Goal: Information Seeking & Learning: Learn about a topic

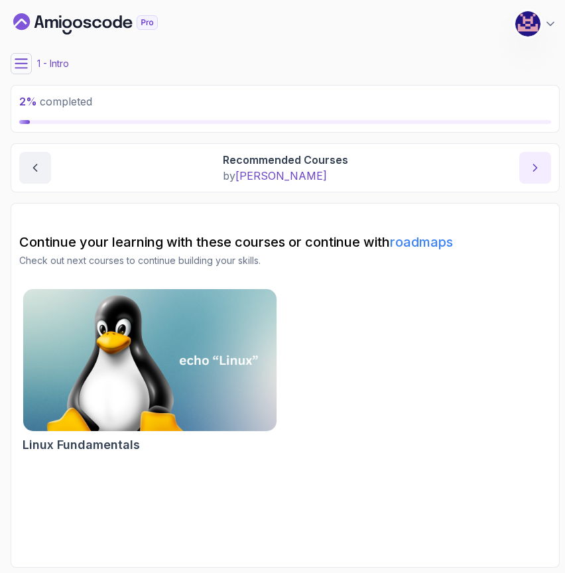
click at [542, 175] on button "next content" at bounding box center [535, 168] width 32 height 32
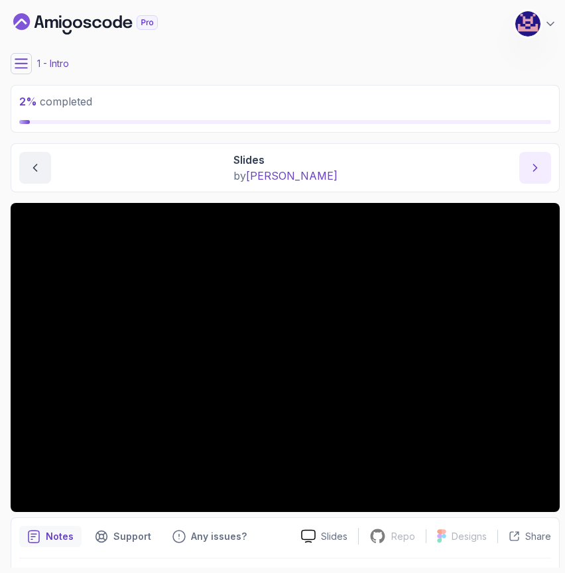
click at [536, 165] on icon "next content" at bounding box center [534, 167] width 13 height 13
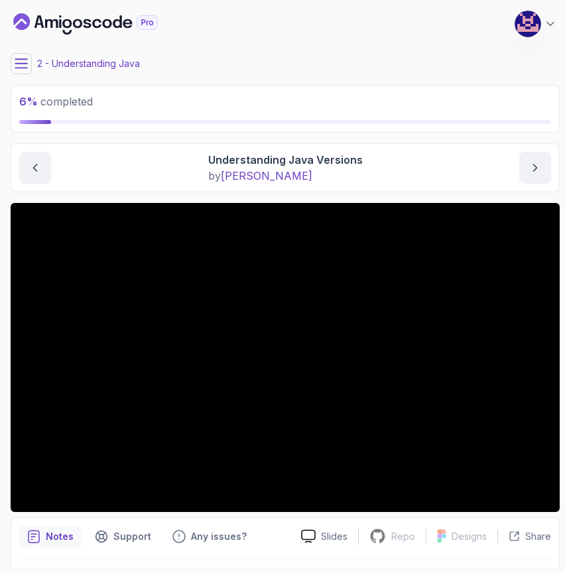
click at [524, 25] on img at bounding box center [527, 24] width 27 height 27
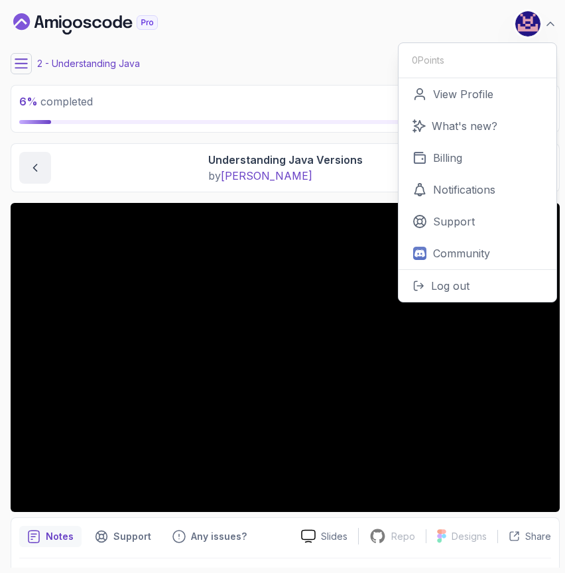
click at [306, 9] on div "My Courses Java for Beginners 506 Points [PERSON_NAME] Coats Software Engineer …" at bounding box center [285, 23] width 549 height 37
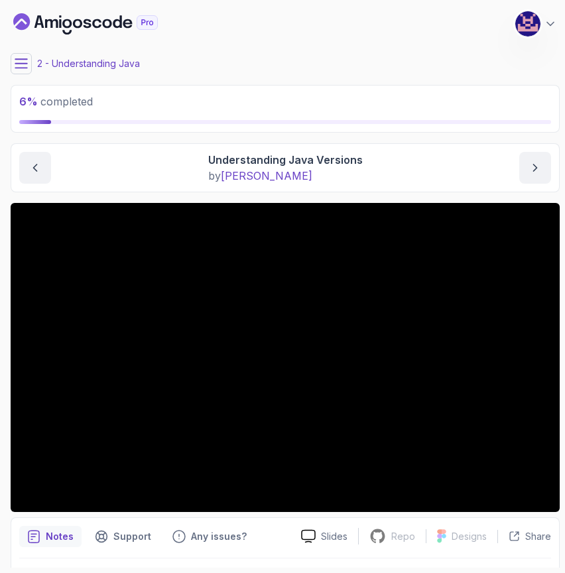
click at [97, 18] on icon "Dashboard" at bounding box center [85, 23] width 144 height 21
